Goal: Task Accomplishment & Management: Use online tool/utility

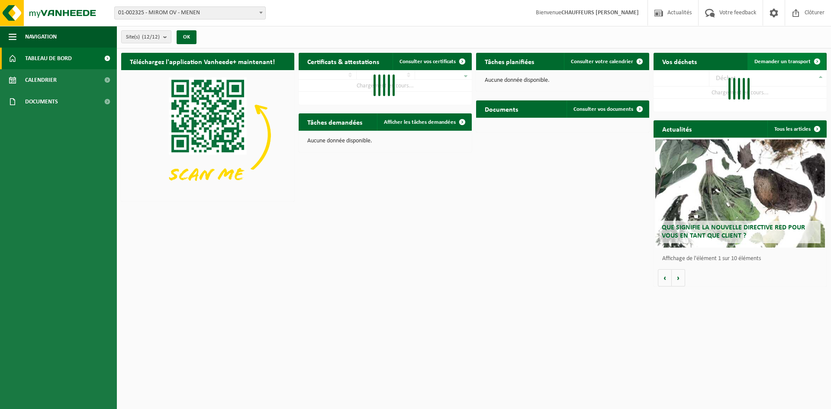
click at [805, 61] on span "Demander un transport" at bounding box center [783, 62] width 56 height 6
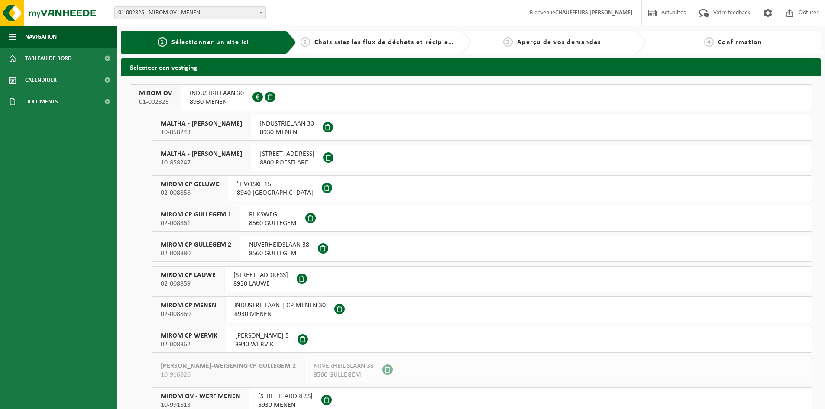
click at [154, 99] on span "01-002325" at bounding box center [155, 102] width 33 height 9
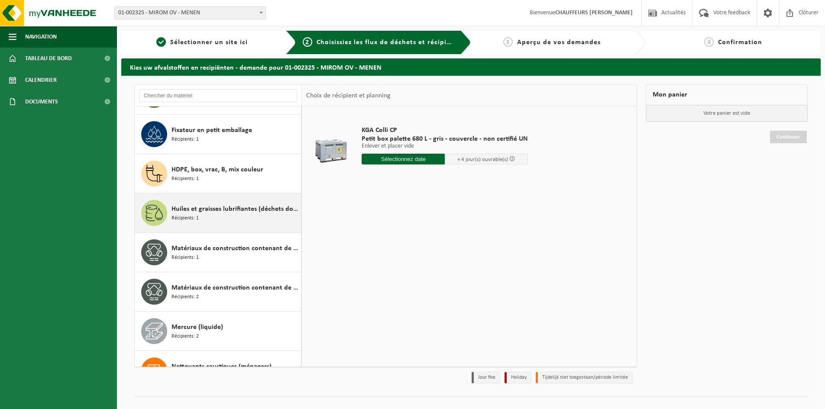
scroll to position [685, 0]
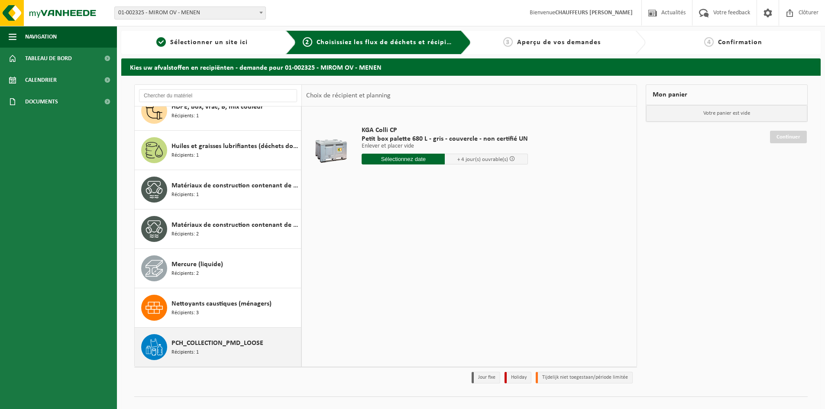
click at [230, 346] on span "PCH_COLLECTION_PMD_LOOSE" at bounding box center [217, 343] width 92 height 10
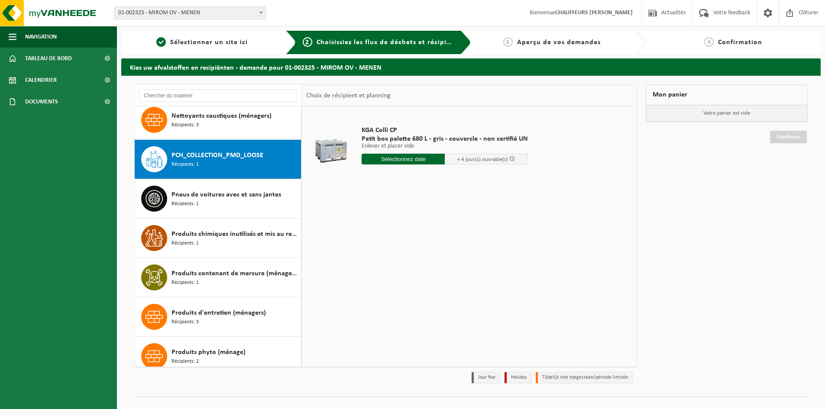
scroll to position [906, 0]
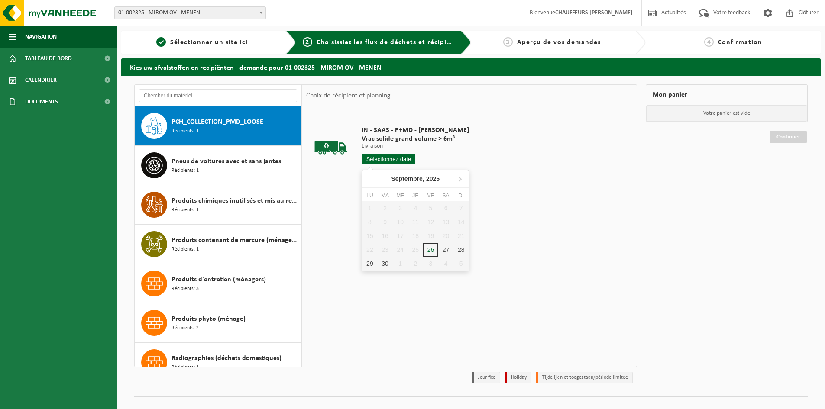
click at [399, 158] on input "text" at bounding box center [389, 159] width 54 height 11
click at [372, 259] on div "29" at bounding box center [369, 264] width 15 height 14
type input "à partir de 2025-09-29"
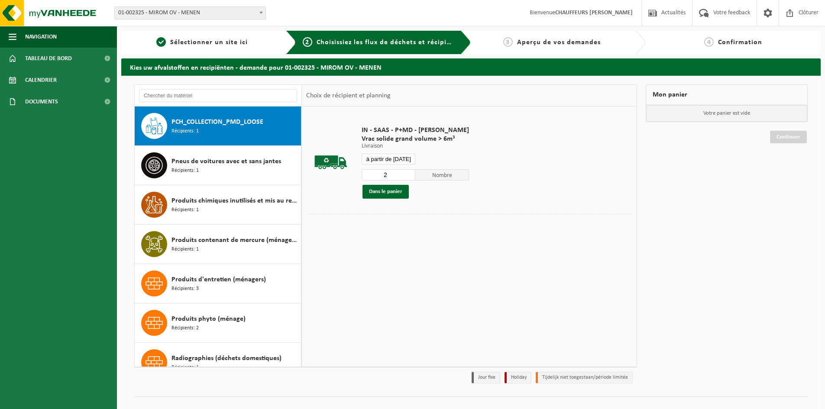
click at [409, 171] on input "2" at bounding box center [389, 174] width 54 height 11
click at [409, 171] on input "3" at bounding box center [389, 174] width 54 height 11
click at [409, 171] on input "4" at bounding box center [389, 174] width 54 height 11
type input "5"
click at [409, 171] on input "5" at bounding box center [389, 174] width 54 height 11
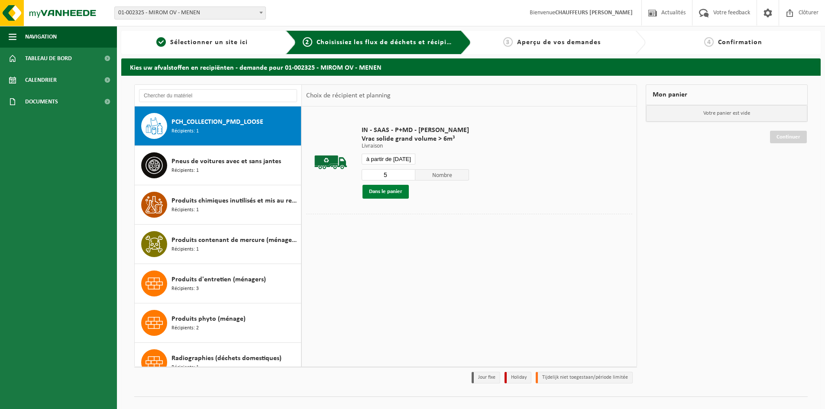
click at [403, 192] on button "Dans le panier" at bounding box center [385, 192] width 46 height 14
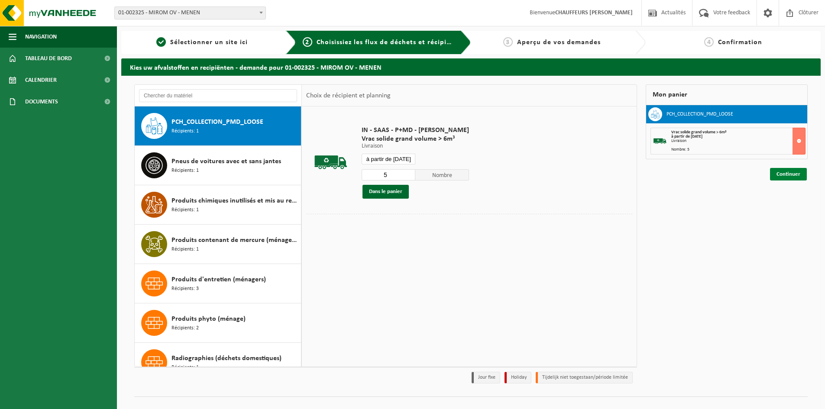
click at [790, 175] on link "Continuer" at bounding box center [788, 174] width 37 height 13
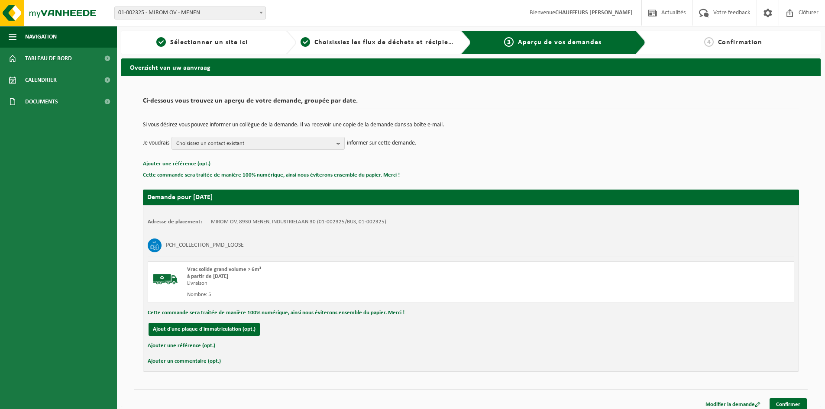
scroll to position [6, 0]
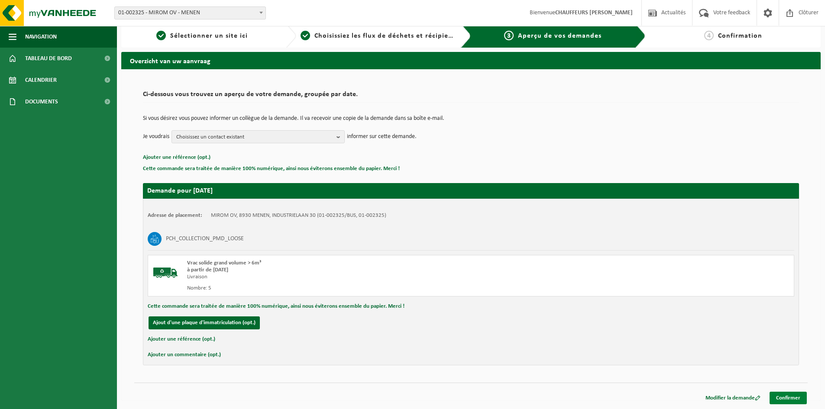
click at [789, 394] on link "Confirmer" at bounding box center [788, 398] width 37 height 13
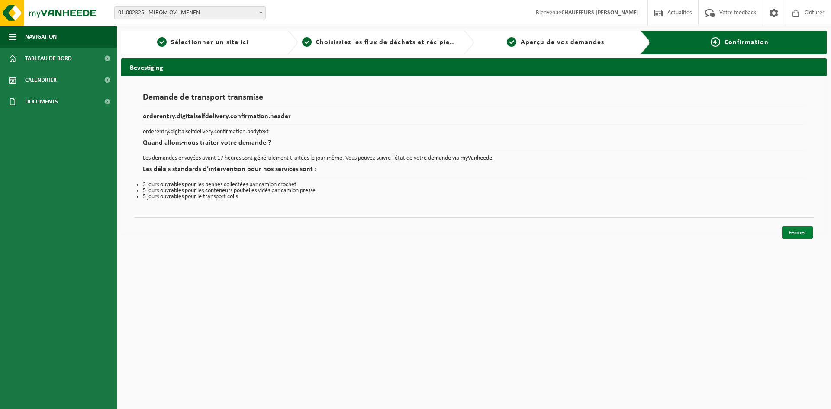
click at [795, 233] on link "Fermer" at bounding box center [798, 232] width 31 height 13
